Goal: Transaction & Acquisition: Obtain resource

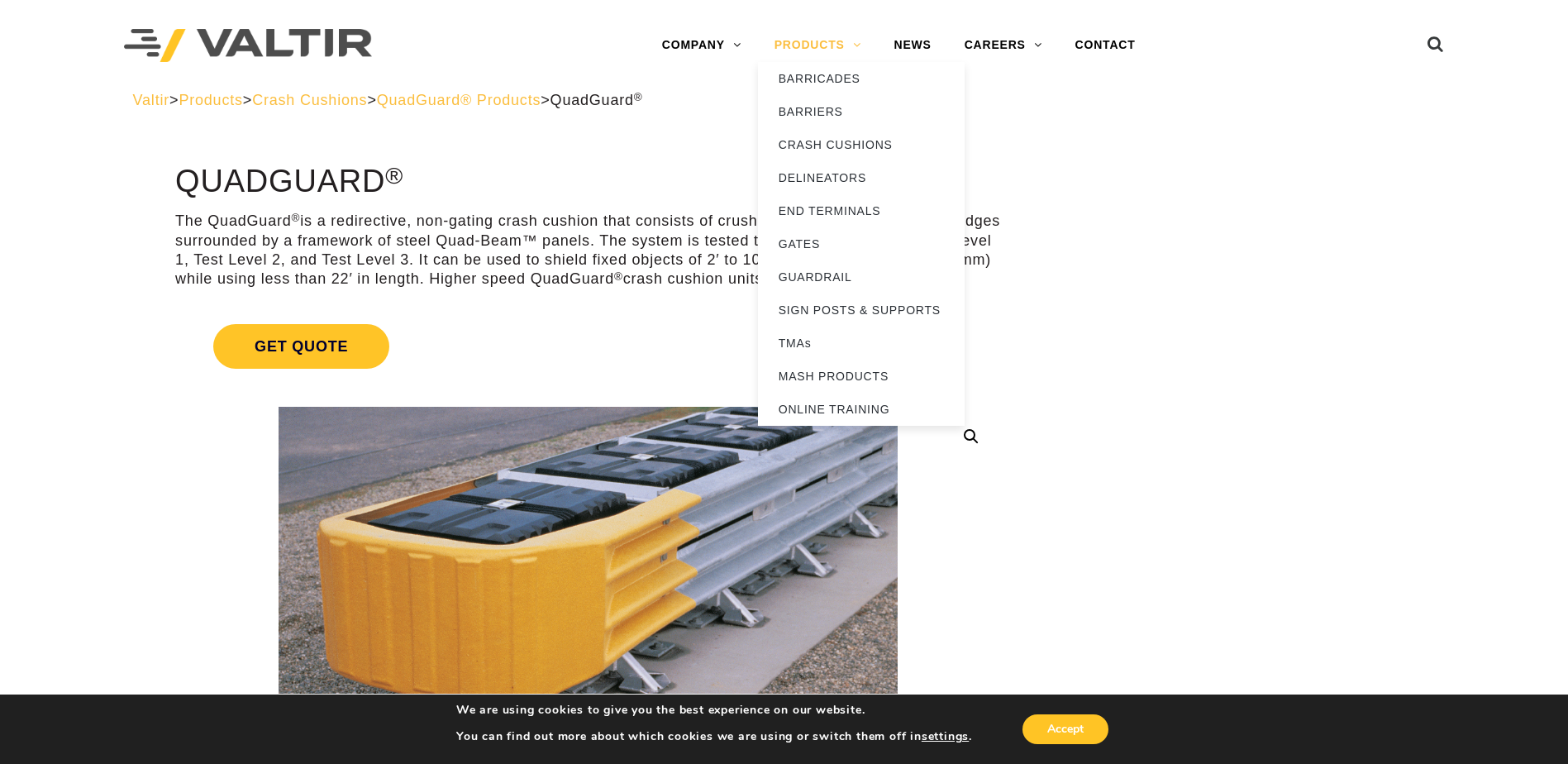
click at [845, 44] on link "PRODUCTS" at bounding box center [818, 45] width 120 height 33
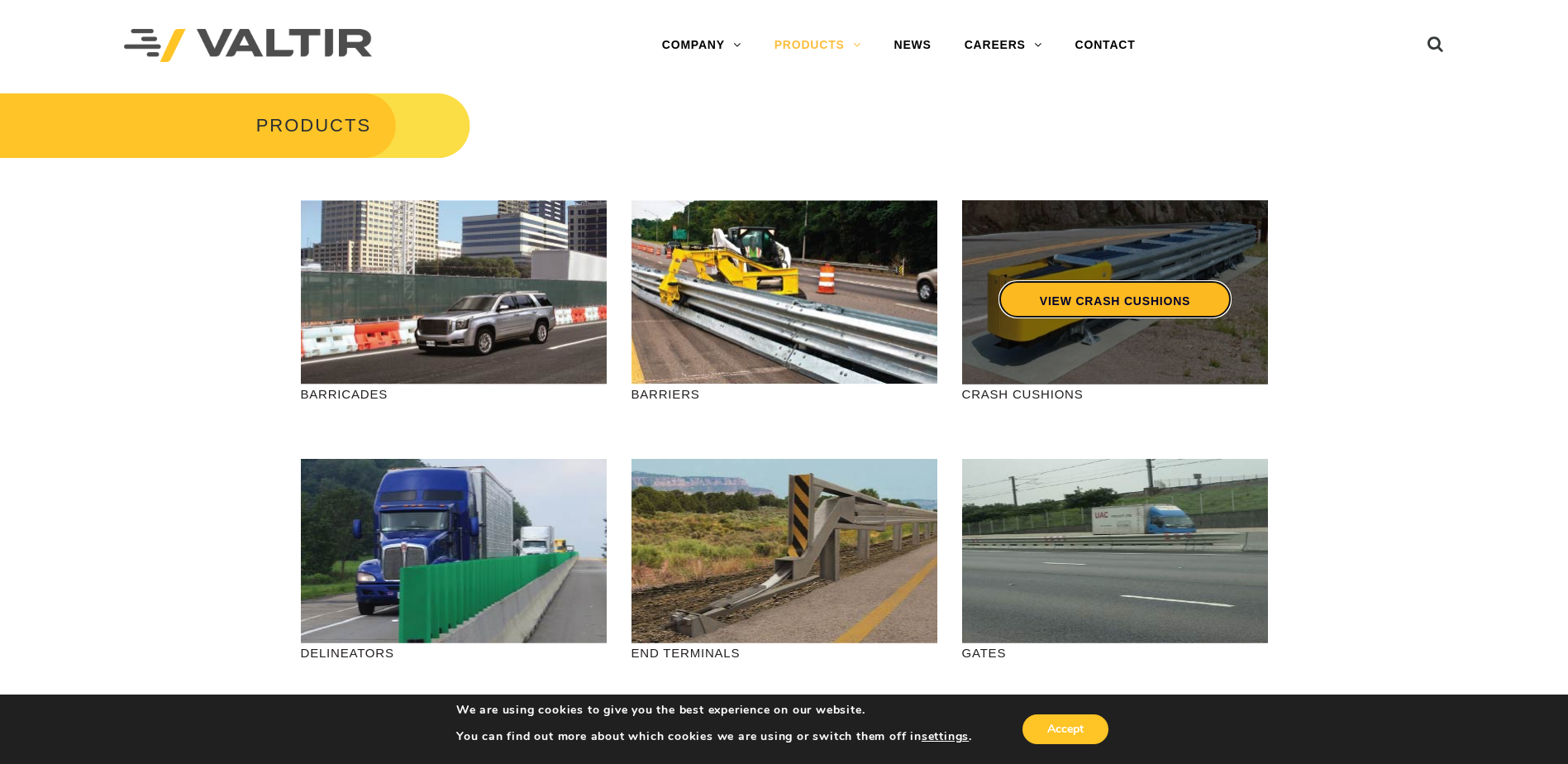
click at [1108, 294] on link "VIEW CRASH CUSHIONS" at bounding box center [1115, 299] width 233 height 38
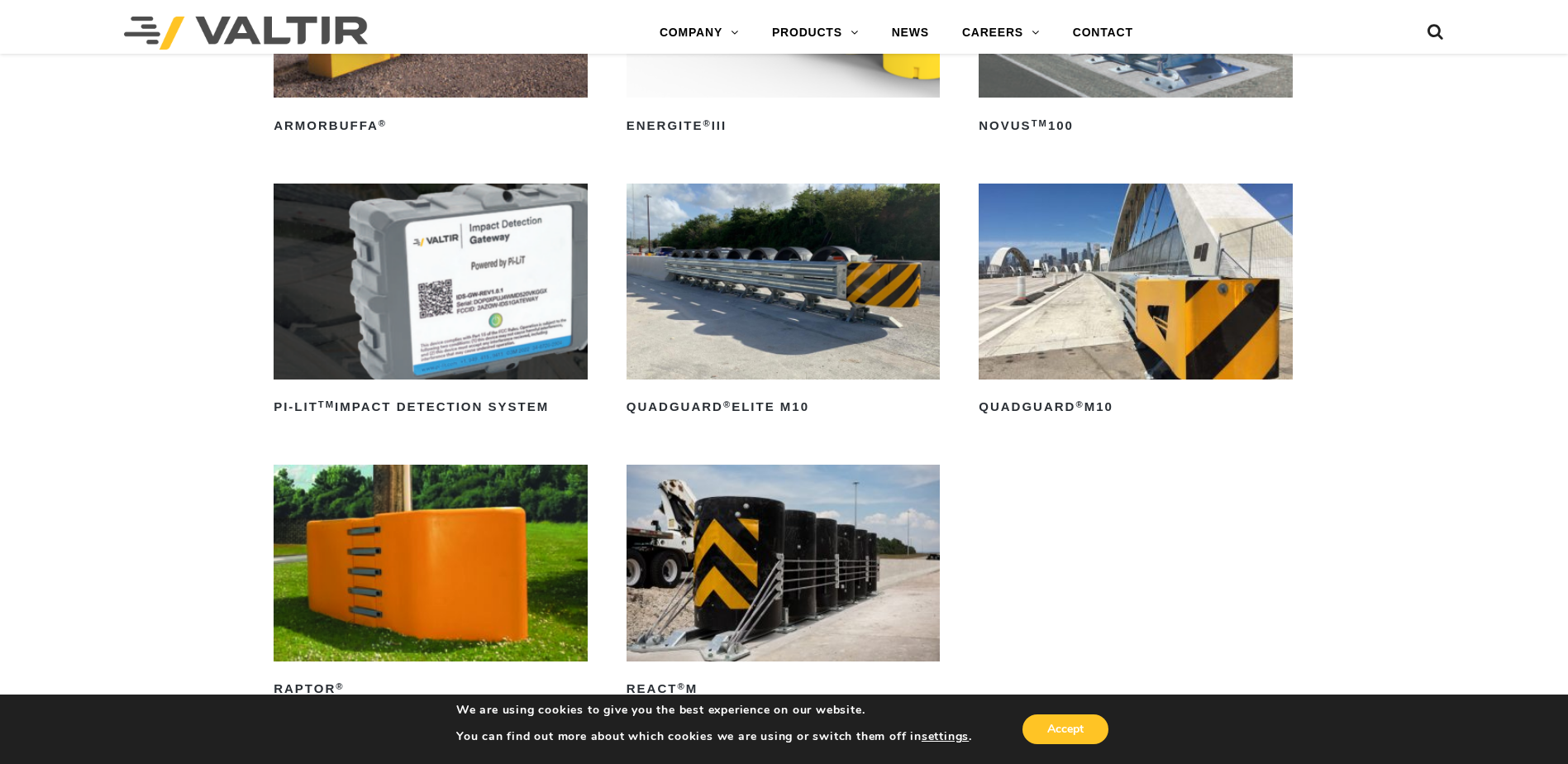
scroll to position [414, 0]
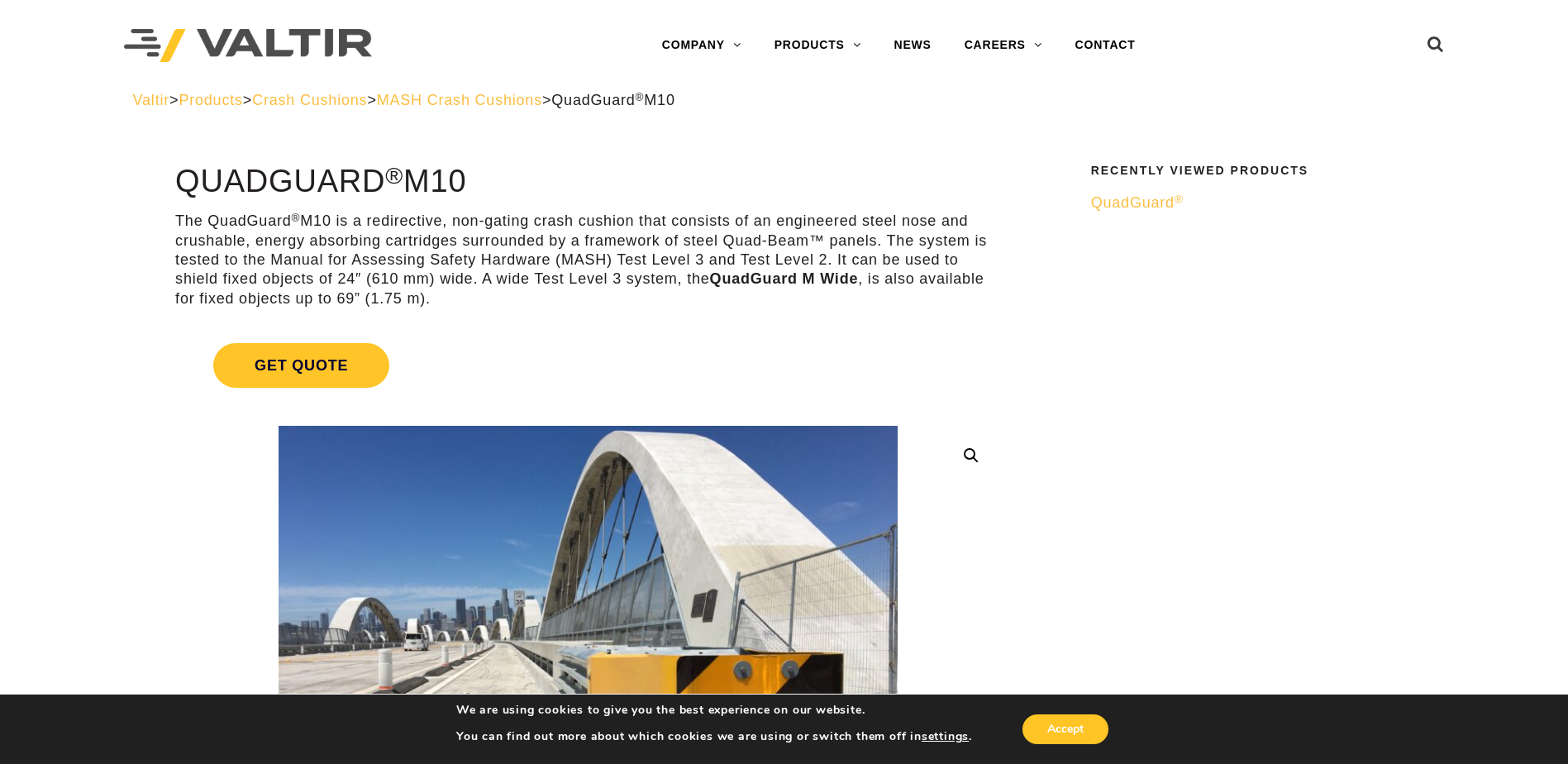
click at [621, 264] on p "The QuadGuard ® M10 is a redirective, non-gating crash cushion that consists of…" at bounding box center [588, 259] width 826 height 96
drag, startPoint x: 620, startPoint y: 263, endPoint x: 506, endPoint y: 263, distance: 114.0
click at [506, 263] on p "The QuadGuard ® M10 is a redirective, non-gating crash cushion that consists of…" at bounding box center [588, 259] width 826 height 96
drag, startPoint x: 333, startPoint y: 273, endPoint x: 383, endPoint y: 273, distance: 50.0
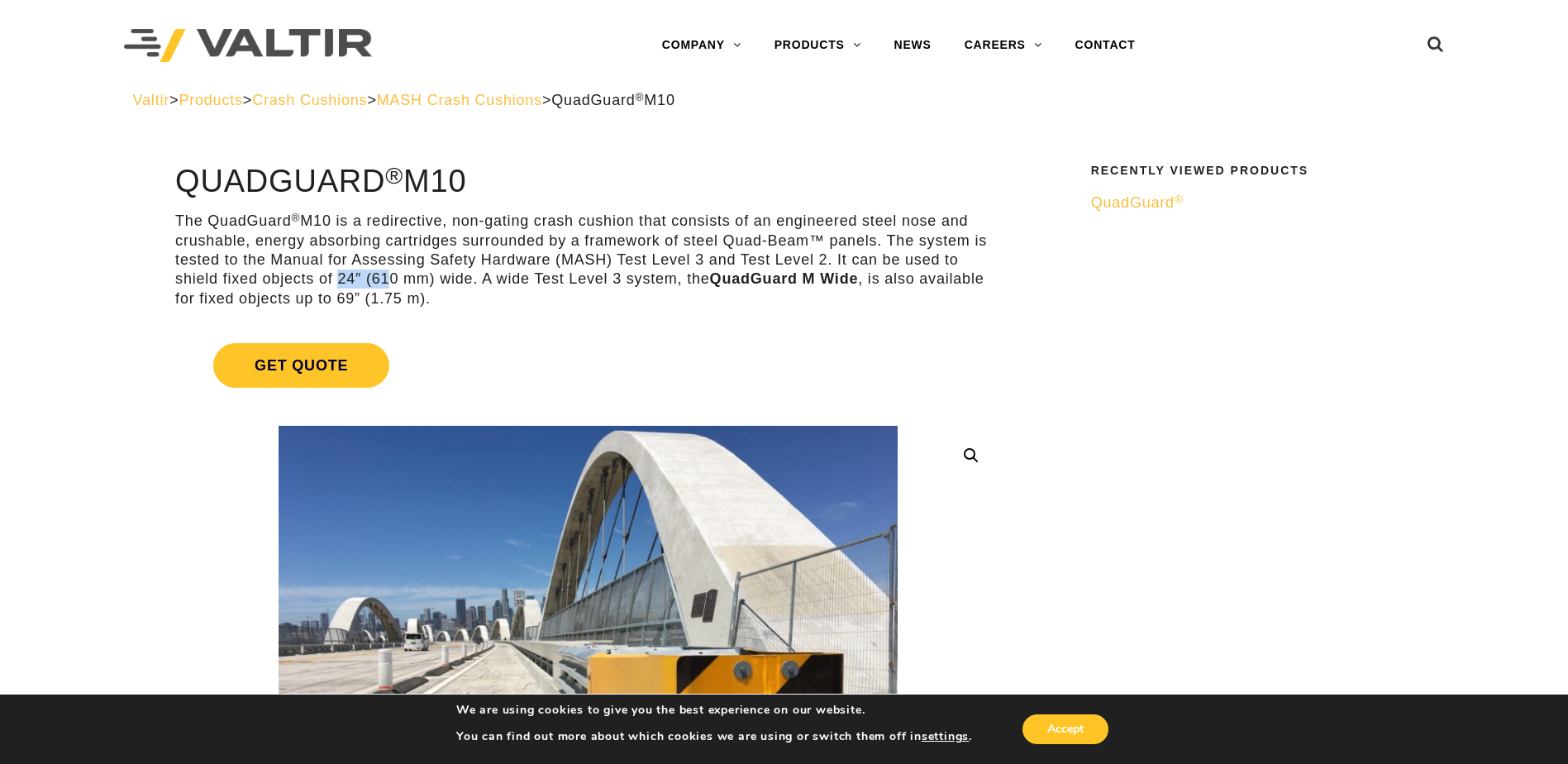
click at [383, 273] on p "The QuadGuard ® M10 is a redirective, non-gating crash cushion that consists of…" at bounding box center [588, 259] width 826 height 96
drag, startPoint x: 383, startPoint y: 273, endPoint x: 586, endPoint y: 324, distance: 209.3
click at [586, 324] on link "Get Quote" at bounding box center [588, 365] width 826 height 84
